Goal: Find specific page/section: Find specific page/section

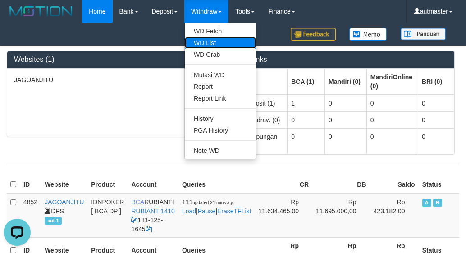
click at [214, 41] on link "WD List" at bounding box center [220, 43] width 71 height 12
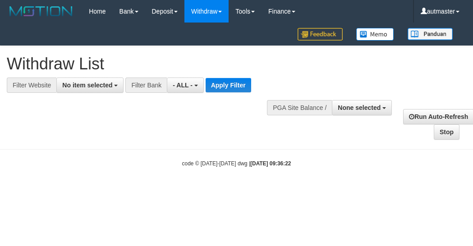
select select
click at [101, 86] on span "No item selected" at bounding box center [87, 85] width 50 height 7
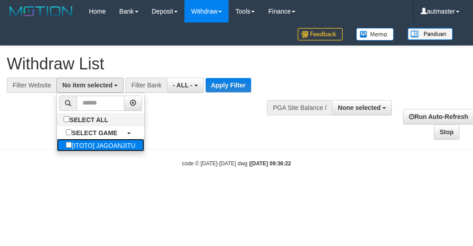
drag, startPoint x: 108, startPoint y: 145, endPoint x: 114, endPoint y: 139, distance: 8.9
click at [108, 145] on label "[ITOTO] JAGOANJITU" at bounding box center [100, 145] width 87 height 13
select select "***"
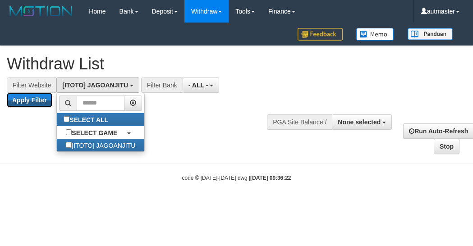
drag, startPoint x: 29, startPoint y: 104, endPoint x: 61, endPoint y: 103, distance: 32.0
click at [28, 104] on button "Apply Filter" at bounding box center [30, 100] width 46 height 14
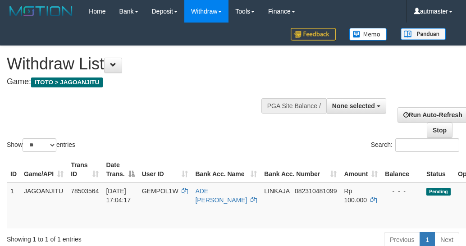
select select
select select "**"
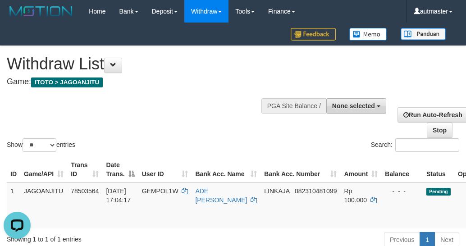
click at [371, 107] on span "None selected" at bounding box center [353, 105] width 43 height 7
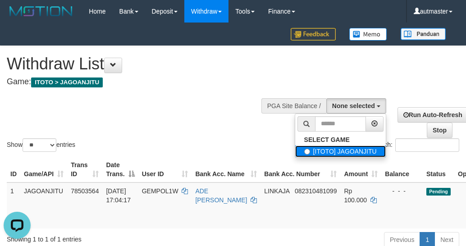
click at [344, 151] on label "[ITOTO] JAGOANJITU" at bounding box center [340, 152] width 91 height 12
select select "***"
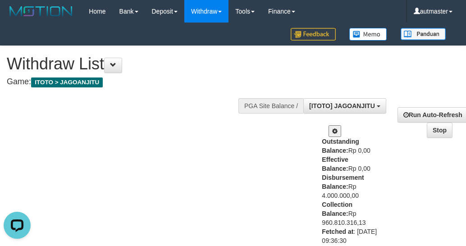
click at [342, 190] on div "Outstanding Balance: Rp 0,00 Effective Balance: Rp 0,00 Disbursement Balance: R…" at bounding box center [350, 206] width 57 height 138
click at [340, 194] on div "Outstanding Balance: Rp 0,00 Effective Balance: Rp 0,00 Disbursement Balance: R…" at bounding box center [350, 206] width 57 height 138
copy div "4.000.000,00"
